Goal: Task Accomplishment & Management: Complete application form

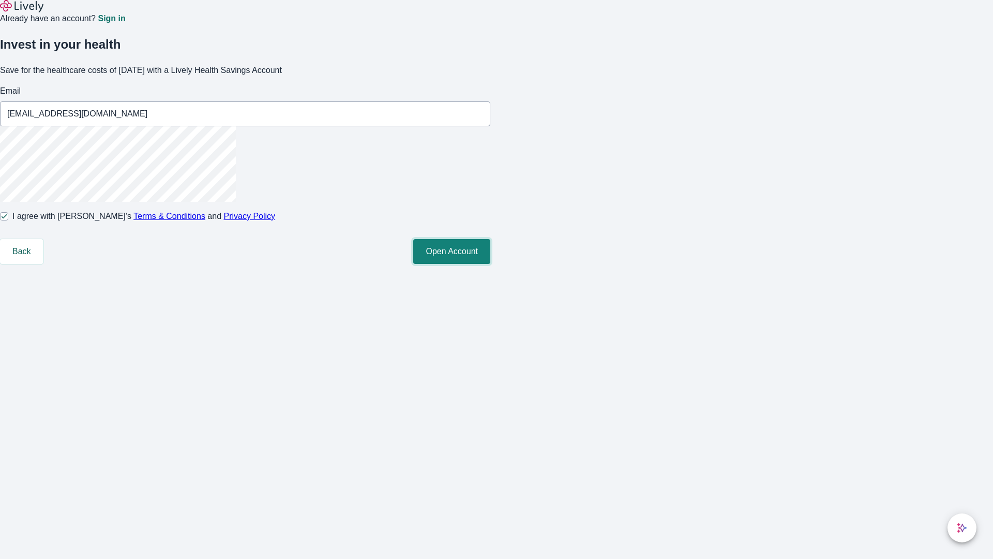
click at [490, 264] on button "Open Account" at bounding box center [451, 251] width 77 height 25
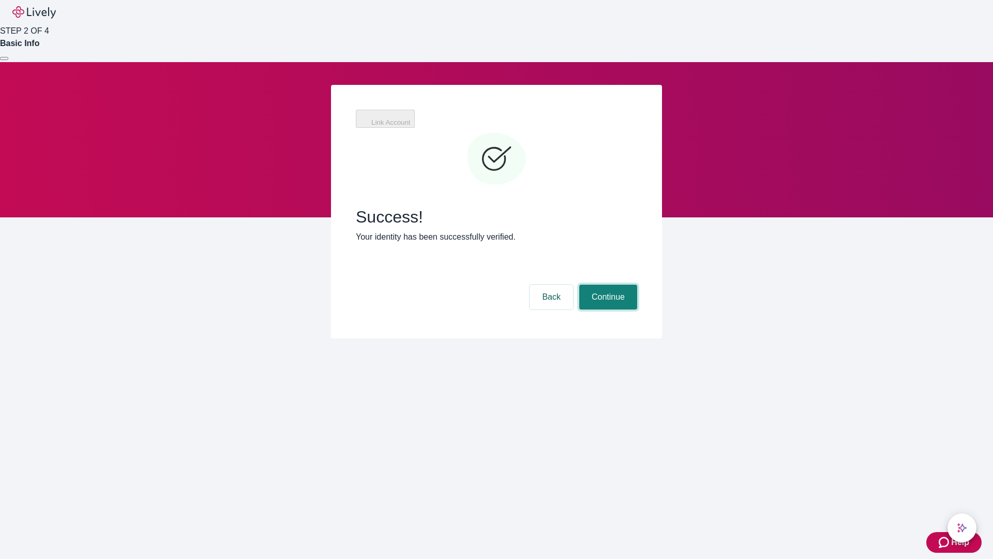
click at [607, 285] on button "Continue" at bounding box center [608, 297] width 58 height 25
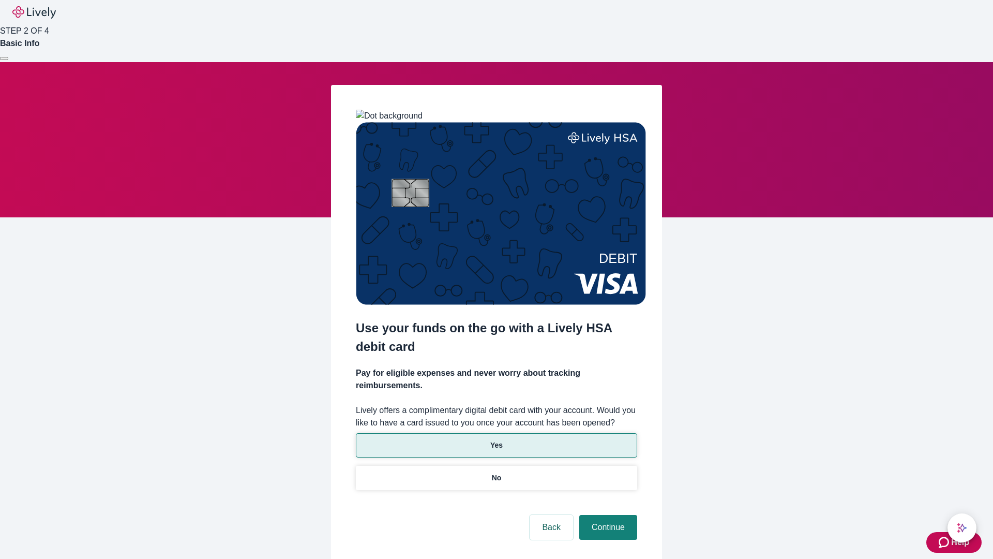
click at [496, 440] on p "Yes" at bounding box center [496, 445] width 12 height 11
click at [607, 515] on button "Continue" at bounding box center [608, 527] width 58 height 25
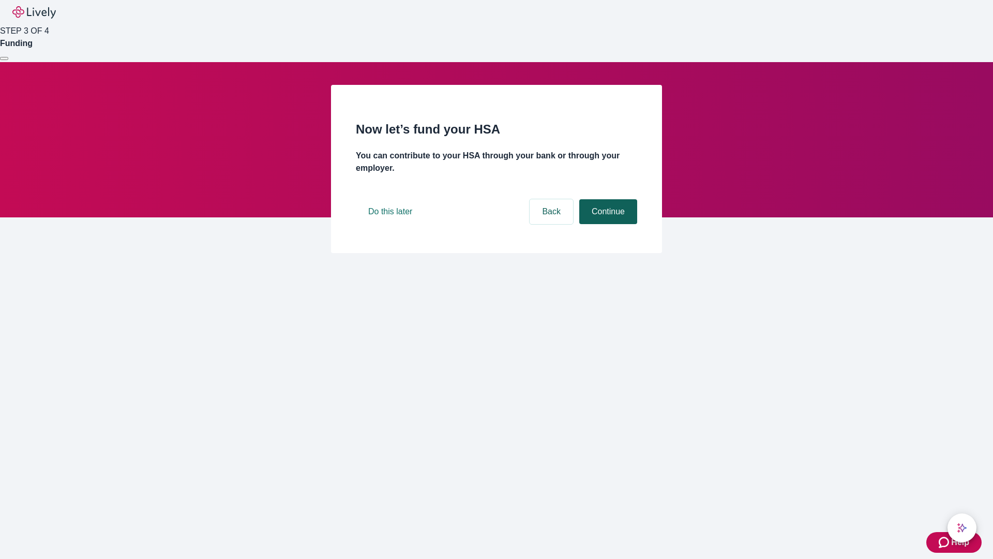
click at [607, 224] on button "Continue" at bounding box center [608, 211] width 58 height 25
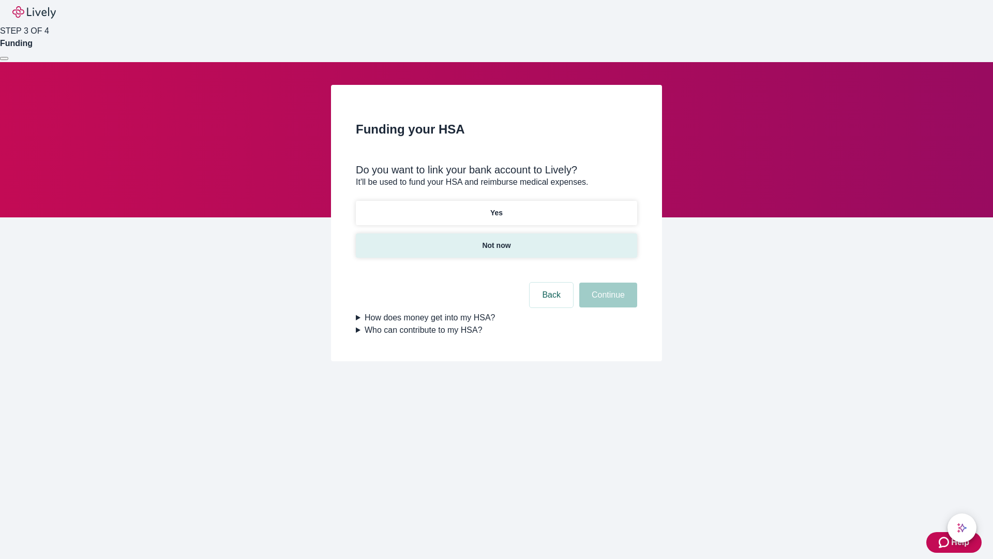
click at [496, 240] on p "Not now" at bounding box center [496, 245] width 28 height 11
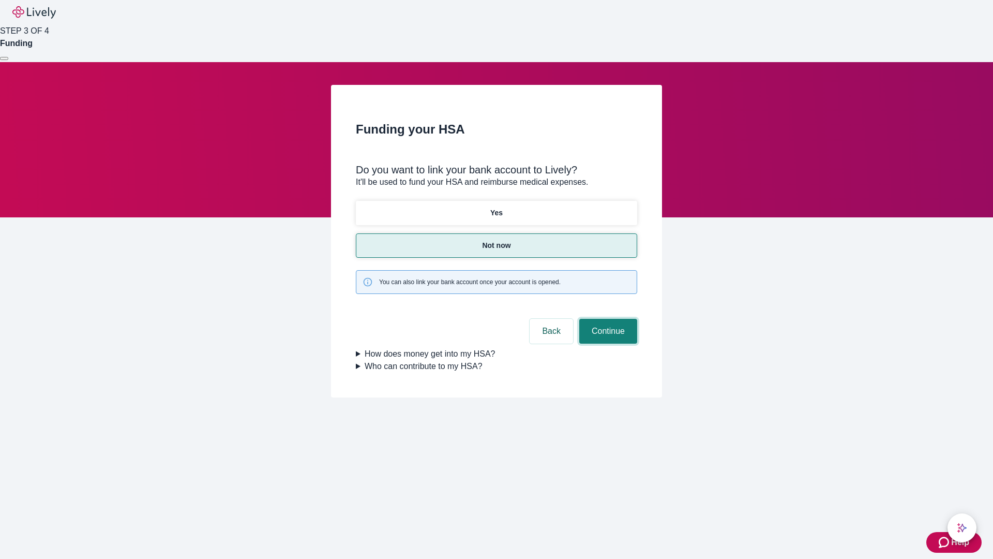
click at [607, 319] on button "Continue" at bounding box center [608, 331] width 58 height 25
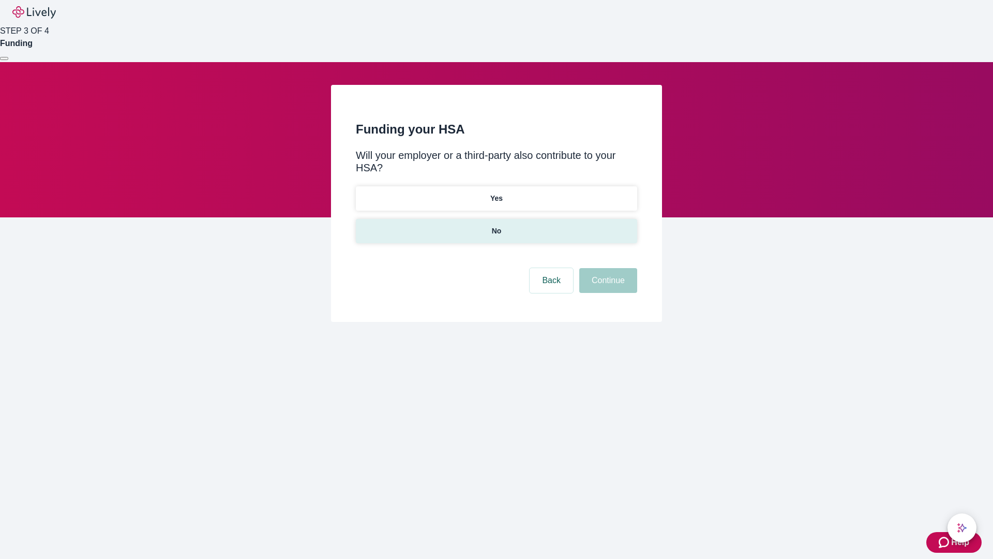
click at [496, 226] on p "No" at bounding box center [497, 231] width 10 height 11
click at [607, 268] on button "Continue" at bounding box center [608, 280] width 58 height 25
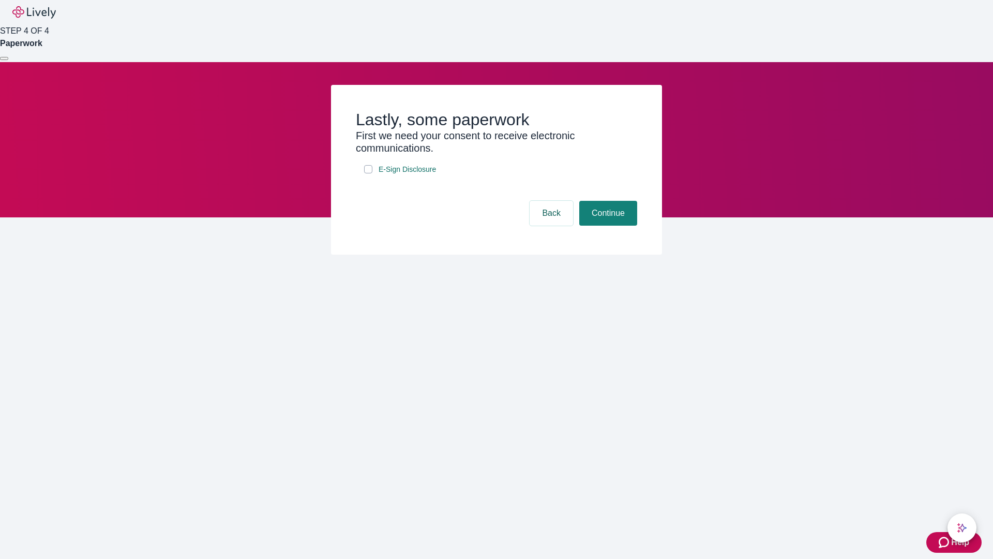
click at [368, 173] on input "E-Sign Disclosure" at bounding box center [368, 169] width 8 height 8
checkbox input "true"
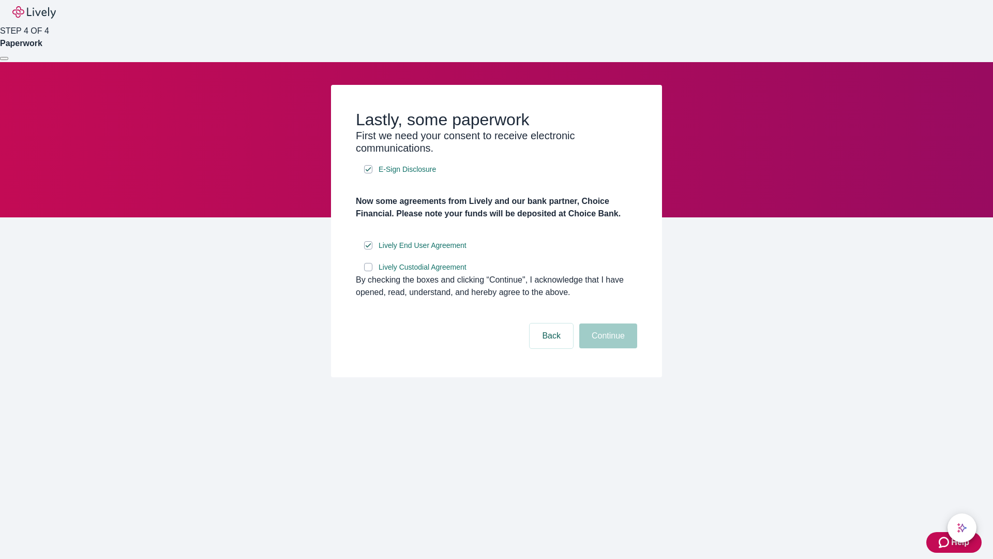
click at [368, 271] on input "Lively Custodial Agreement" at bounding box center [368, 267] width 8 height 8
checkbox input "true"
click at [607, 348] on button "Continue" at bounding box center [608, 335] width 58 height 25
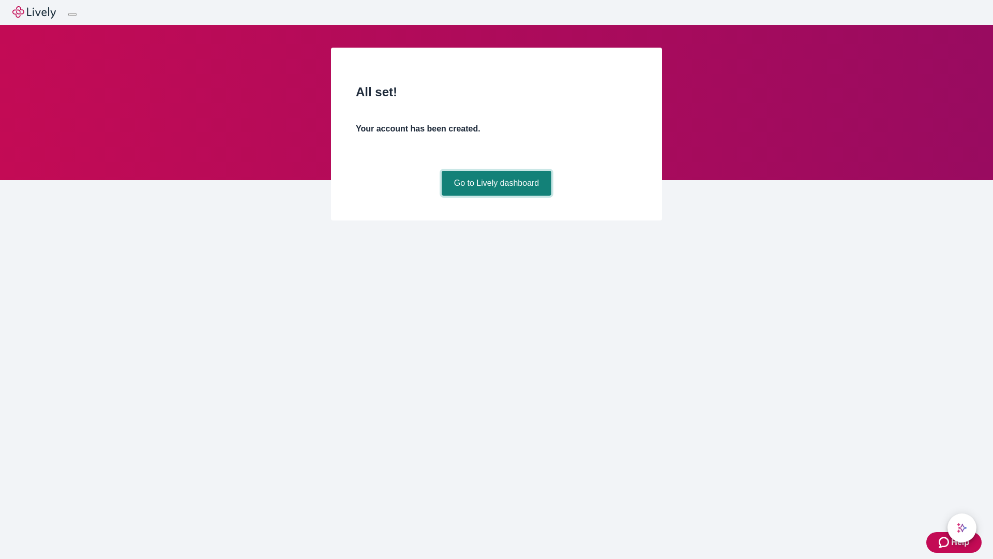
click at [496, 196] on link "Go to Lively dashboard" at bounding box center [497, 183] width 110 height 25
